Goal: Task Accomplishment & Management: Manage account settings

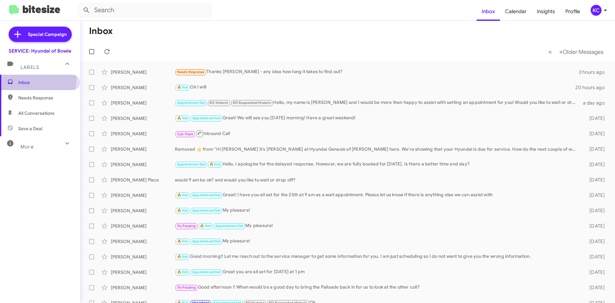
click at [27, 79] on span "Inbox" at bounding box center [40, 82] width 80 height 15
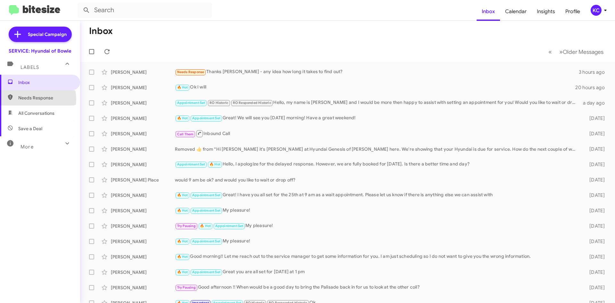
click at [25, 100] on span "Needs Response" at bounding box center [45, 98] width 54 height 6
type input "in:needs-response"
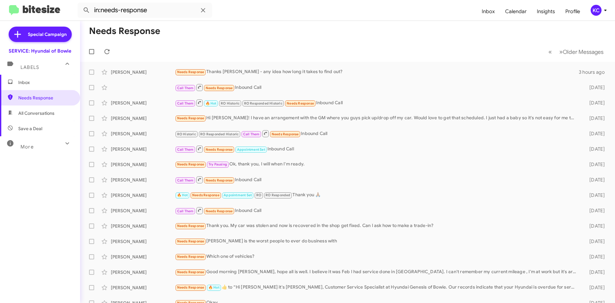
click at [31, 87] on span "Inbox" at bounding box center [40, 82] width 80 height 15
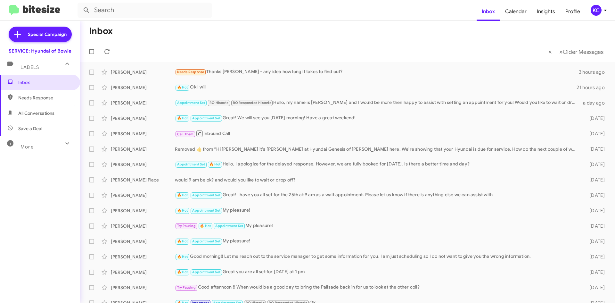
click at [594, 10] on div "KC" at bounding box center [596, 10] width 11 height 11
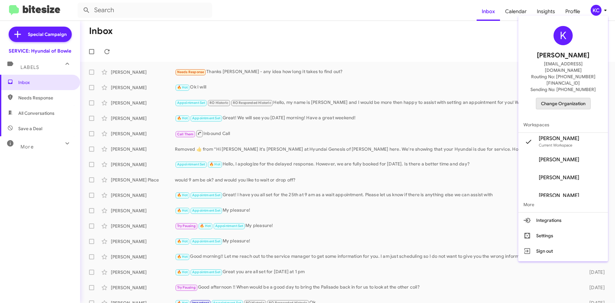
click at [558, 98] on span "Change Organization" at bounding box center [563, 103] width 45 height 11
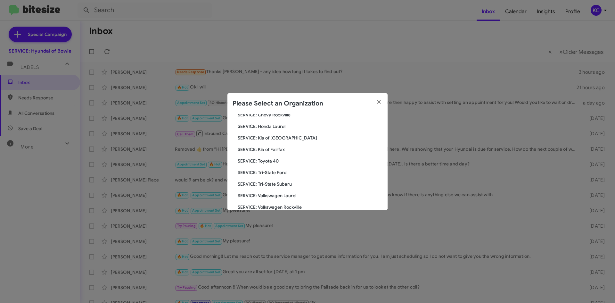
scroll to position [107, 0]
click at [272, 151] on span "SERVICE: Toyota 40" at bounding box center [310, 150] width 145 height 6
click at [272, 152] on span "SERVICE: Toyota 40" at bounding box center [310, 150] width 145 height 6
